Goal: Information Seeking & Learning: Understand process/instructions

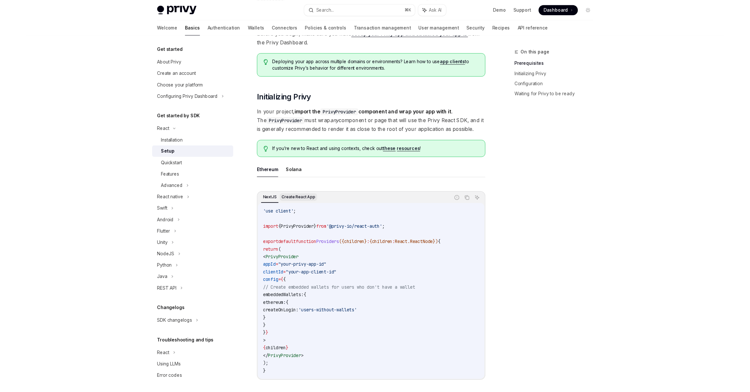
scroll to position [68, 0]
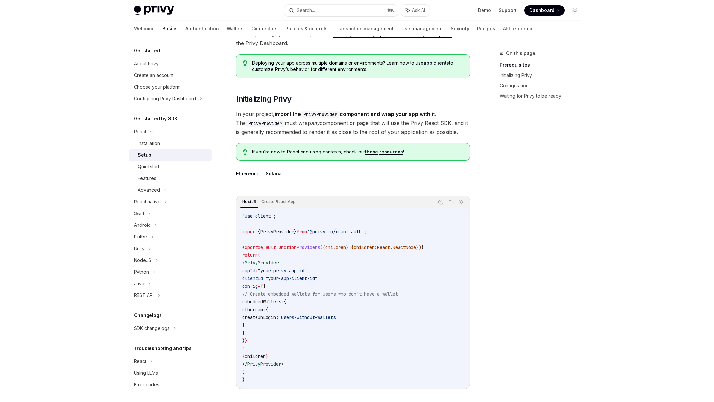
type textarea "*"
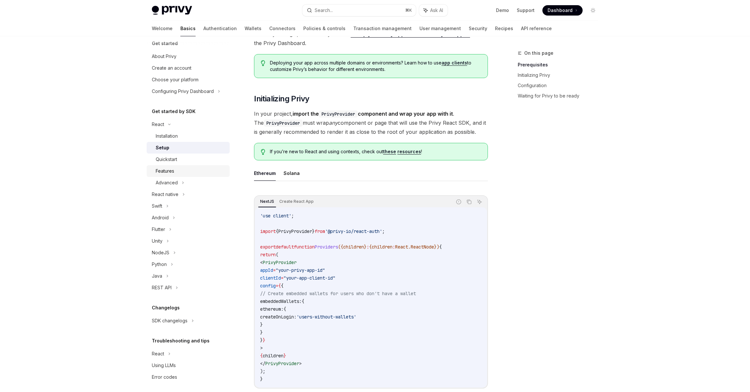
scroll to position [0, 0]
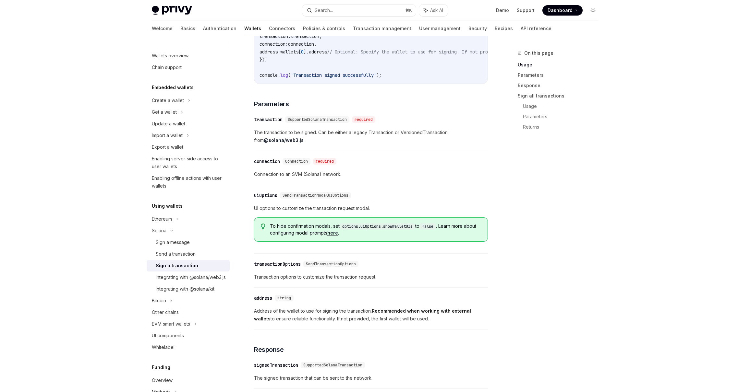
scroll to position [436, 0]
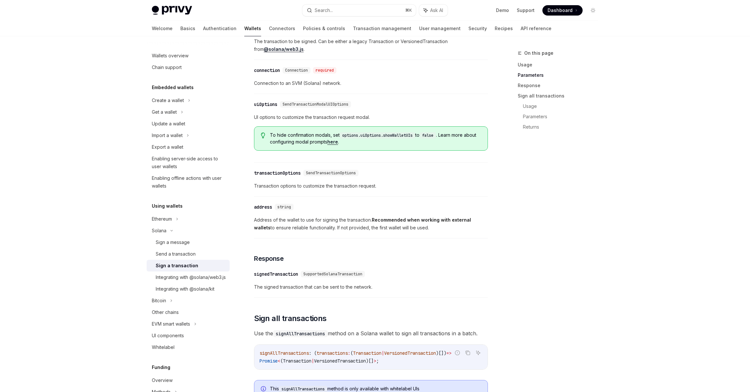
click at [339, 175] on span "SendTransactionOptions" at bounding box center [331, 173] width 50 height 5
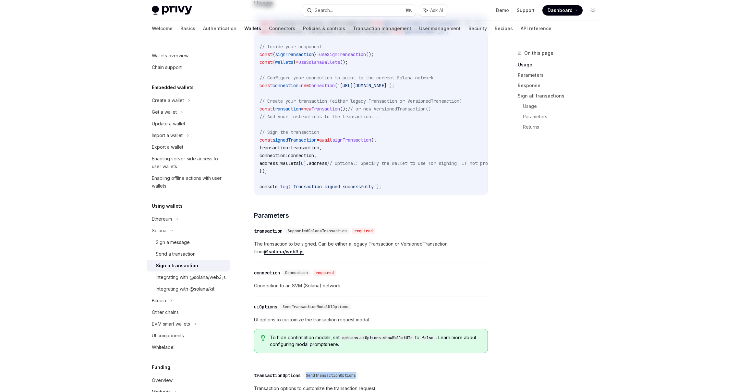
scroll to position [0, 0]
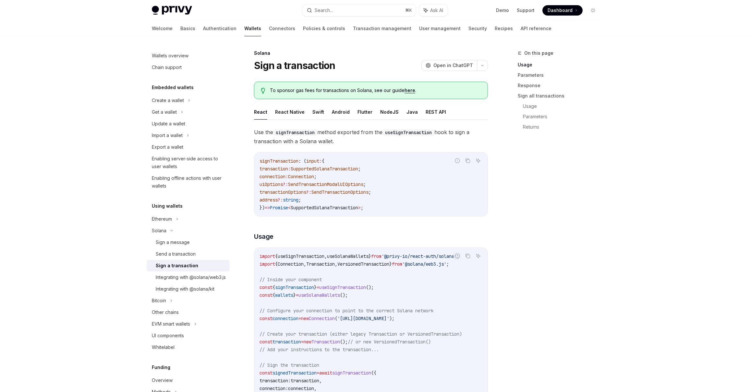
click at [413, 132] on code "useSignTransaction" at bounding box center [408, 132] width 52 height 7
copy code "useSignTransaction"
click at [409, 90] on link "here" at bounding box center [409, 91] width 11 height 6
type textarea "*"
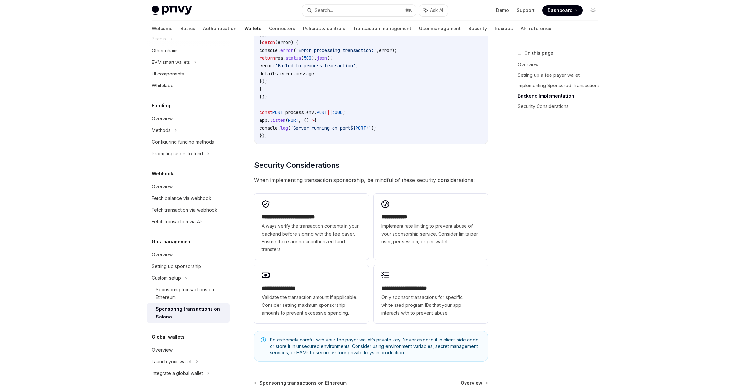
scroll to position [1784, 0]
